Goal: Browse casually

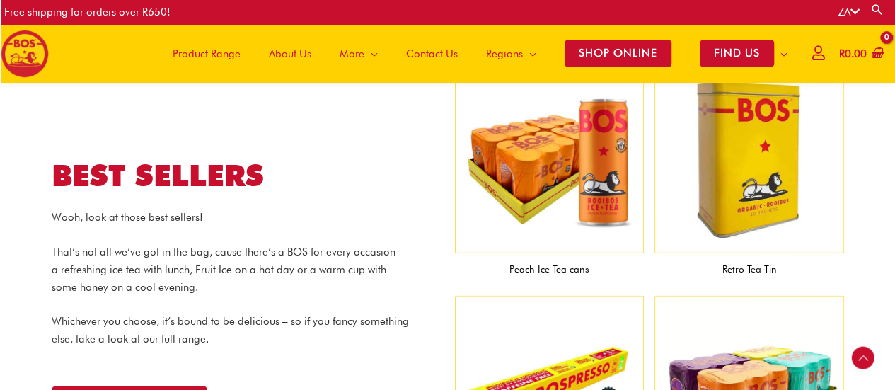
scroll to position [1477, 0]
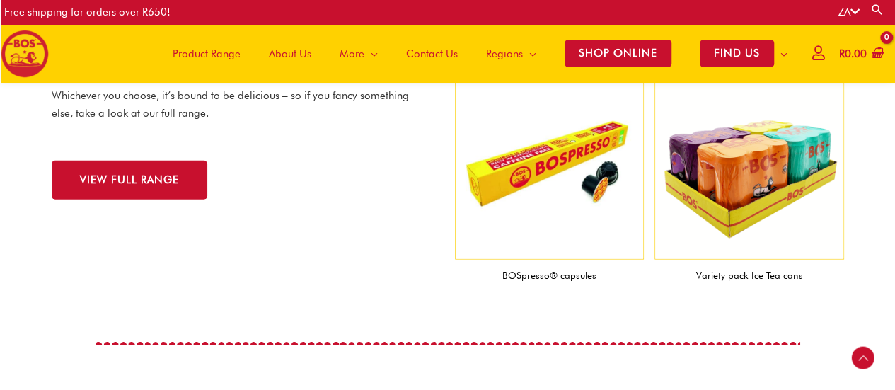
click at [558, 178] on img at bounding box center [550, 165] width 190 height 190
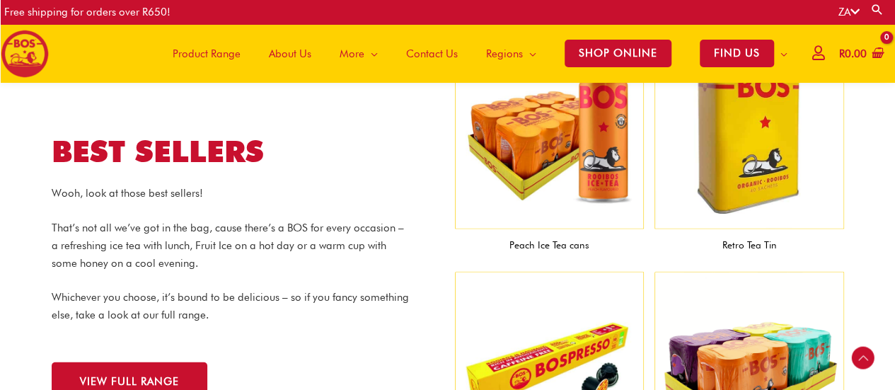
scroll to position [1335, 0]
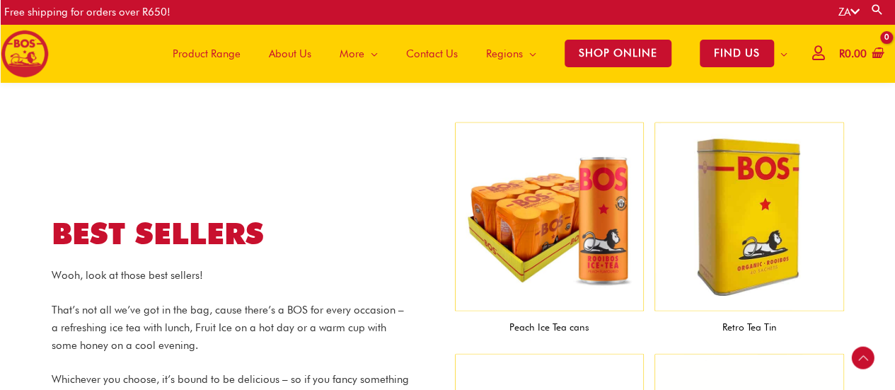
click at [561, 226] on img at bounding box center [550, 217] width 190 height 190
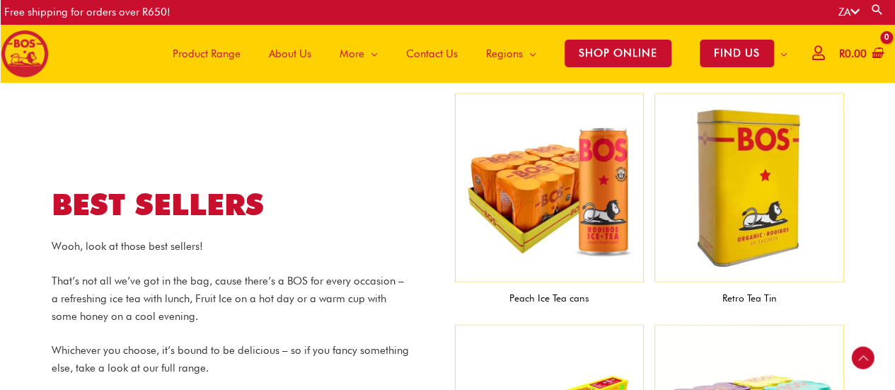
scroll to position [1408, 0]
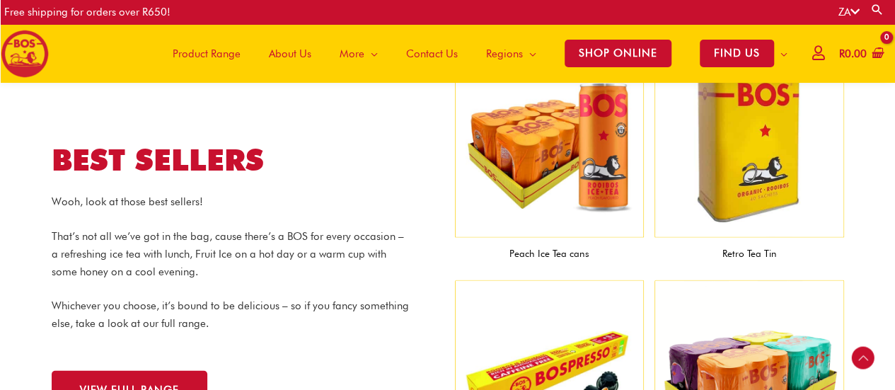
click at [554, 154] on img at bounding box center [550, 144] width 190 height 190
click at [551, 257] on figcaption "Peach Ice Tea cans" at bounding box center [550, 254] width 190 height 32
click at [697, 247] on figcaption "Retro Tea Tin" at bounding box center [750, 254] width 190 height 32
click at [762, 156] on img at bounding box center [750, 144] width 190 height 190
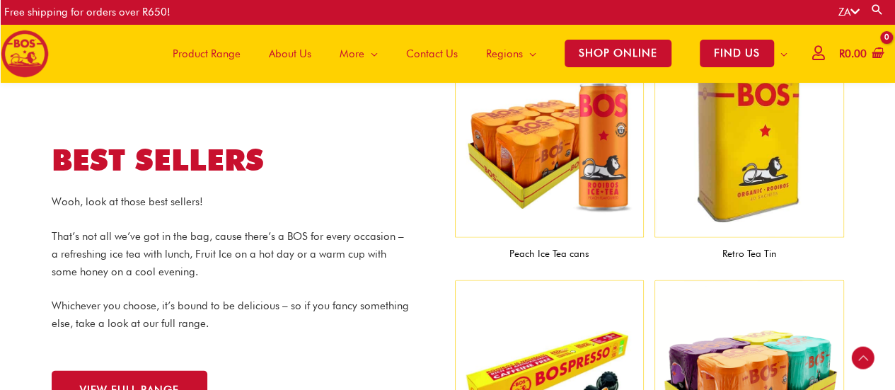
click at [762, 156] on img at bounding box center [750, 144] width 190 height 190
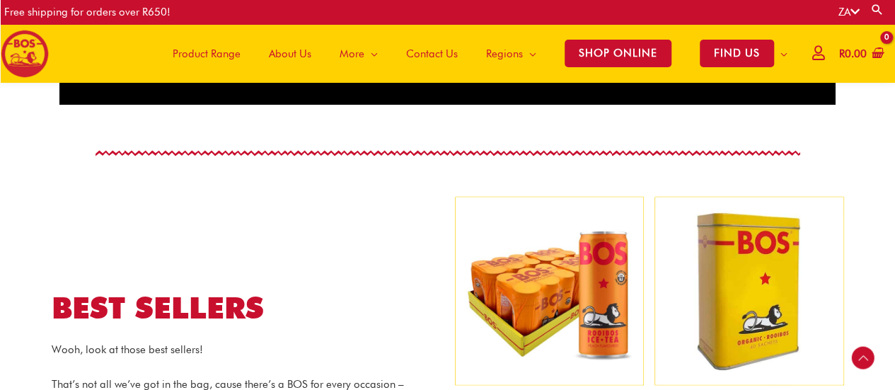
scroll to position [1337, 0]
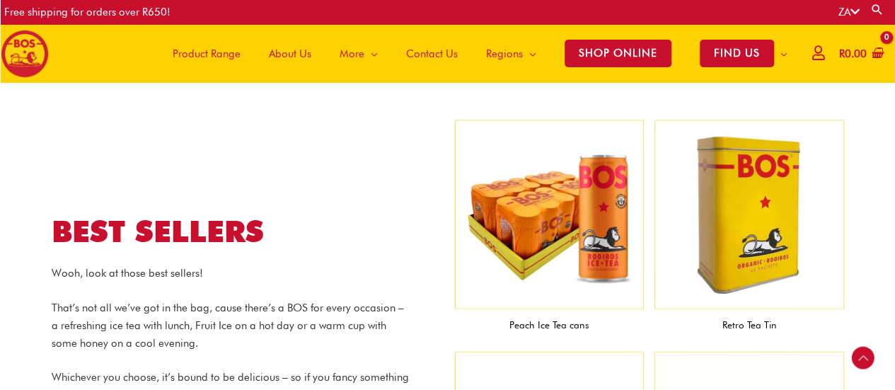
click at [762, 217] on img at bounding box center [750, 215] width 190 height 190
click at [757, 318] on figcaption "Retro Tea Tin" at bounding box center [750, 325] width 190 height 32
click at [739, 320] on figcaption "Retro Tea Tin" at bounding box center [750, 325] width 190 height 32
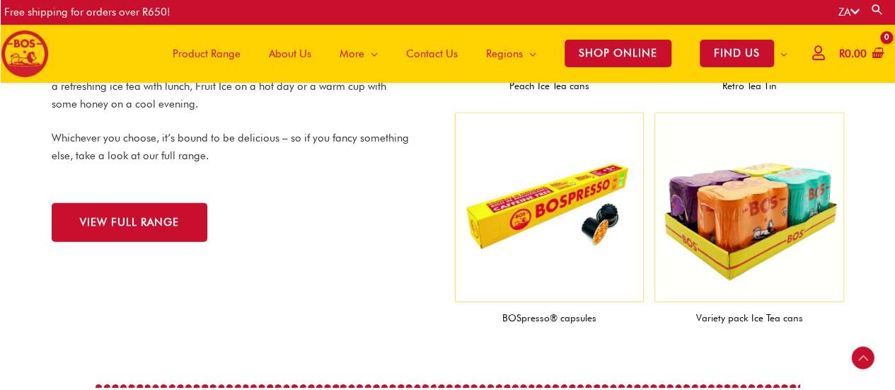
scroll to position [1620, 0]
